Goal: Task Accomplishment & Management: Manage account settings

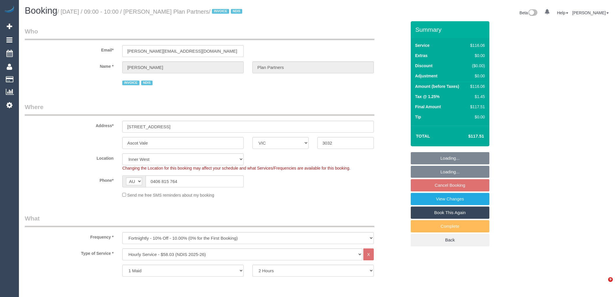
select select "VIC"
select select "number:28"
select select "number:14"
select select "number:19"
select select "number:25"
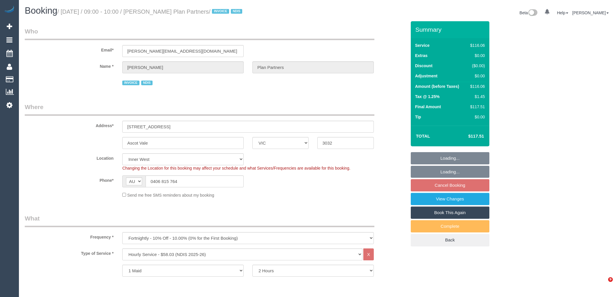
select select "number:35"
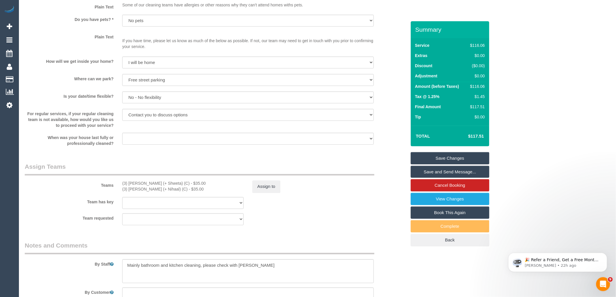
scroll to position [679, 0]
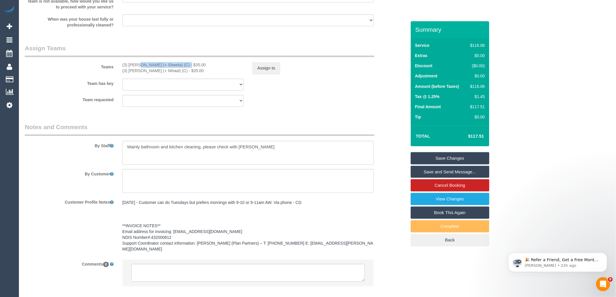
drag, startPoint x: 168, startPoint y: 66, endPoint x: 118, endPoint y: 67, distance: 49.2
click at [118, 67] on div "(3) [PERSON_NAME] (+ Shweta) (C) - $35.00 (3) Shweta (+ Nihaal) (C) - $35.00" at bounding box center [183, 68] width 130 height 12
copy div "(3) [PERSON_NAME] (+ [PERSON_NAME]) (C)"
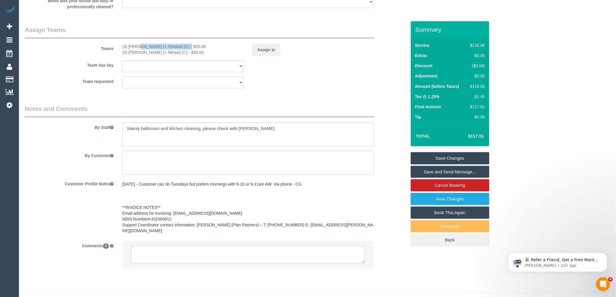
scroll to position [706, 0]
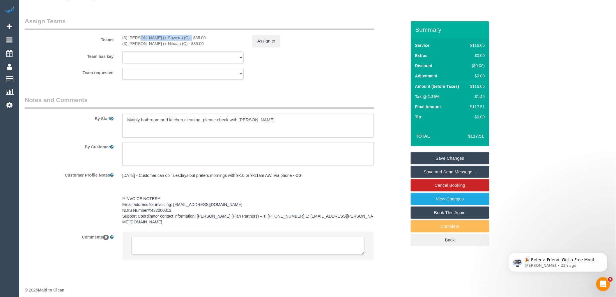
click at [189, 240] on textarea at bounding box center [247, 246] width 233 height 18
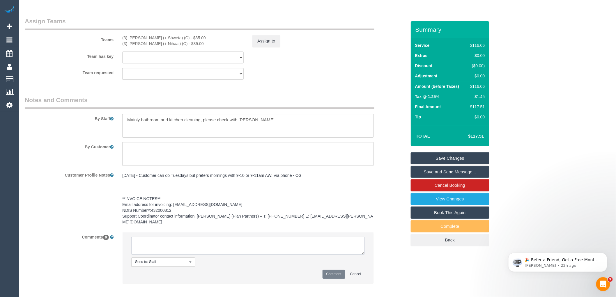
paste textarea "(3) [PERSON_NAME] (+ [PERSON_NAME]) (C)"
type textarea "(3) [PERSON_NAME] (+ [PERSON_NAME]) (C) not working 21/10 SC emailed"
click at [338, 270] on button "Comment" at bounding box center [333, 274] width 23 height 9
click at [269, 43] on button "Assign to" at bounding box center [266, 41] width 28 height 12
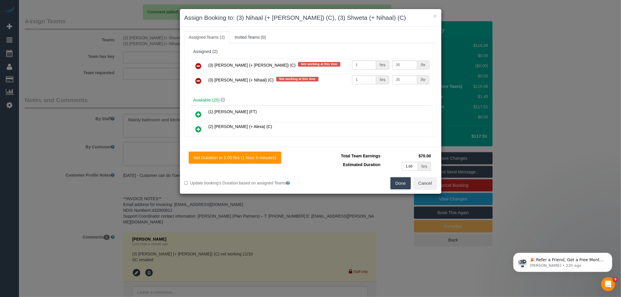
click at [197, 65] on icon at bounding box center [199, 66] width 6 height 7
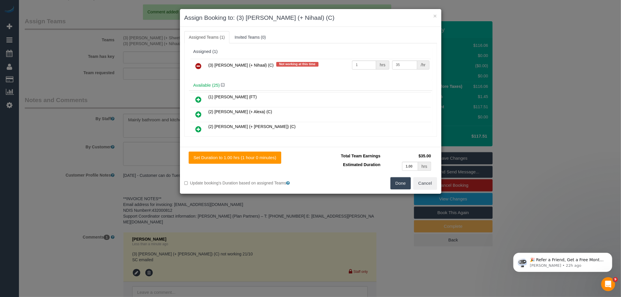
click at [197, 65] on icon at bounding box center [199, 66] width 6 height 7
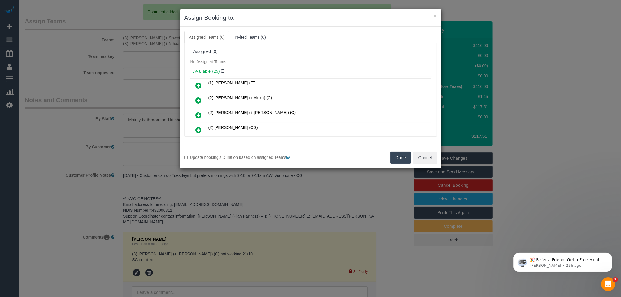
drag, startPoint x: 404, startPoint y: 156, endPoint x: 418, endPoint y: 157, distance: 14.0
click at [404, 156] on button "Done" at bounding box center [400, 158] width 20 height 12
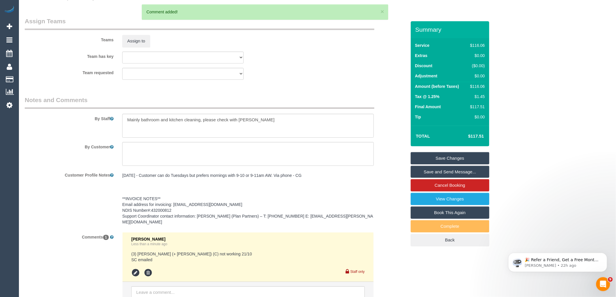
click at [446, 158] on link "Save Changes" at bounding box center [450, 158] width 79 height 12
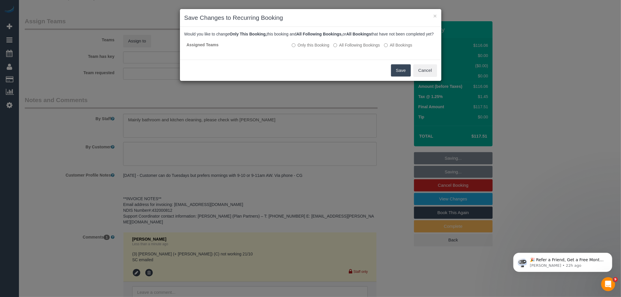
click at [404, 77] on button "Save" at bounding box center [401, 70] width 20 height 12
